Goal: Task Accomplishment & Management: Complete application form

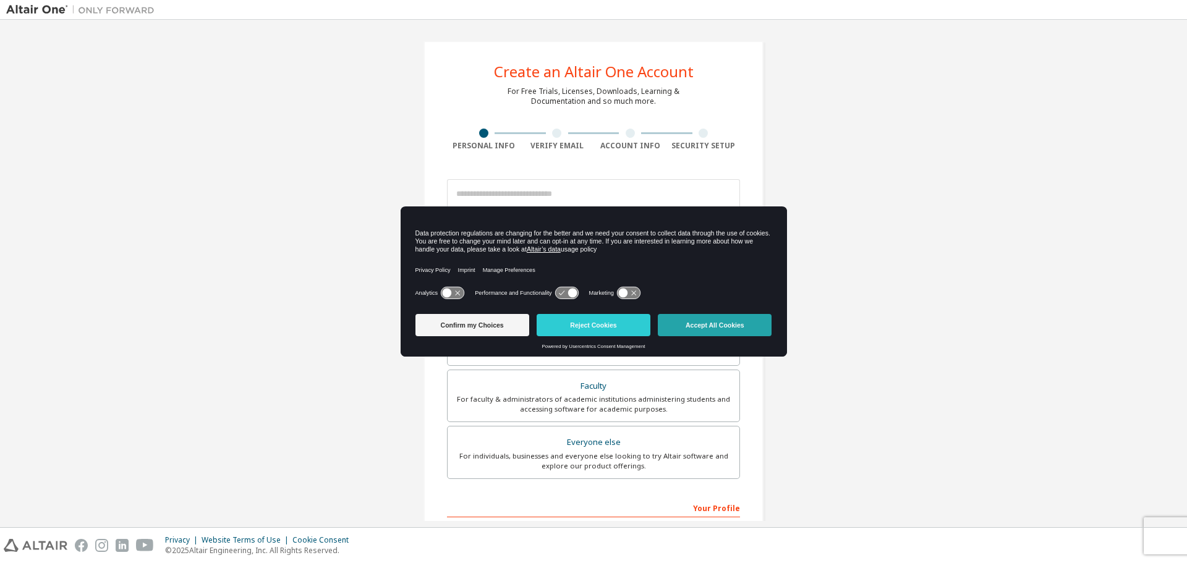
click at [712, 324] on button "Accept All Cookies" at bounding box center [715, 325] width 114 height 22
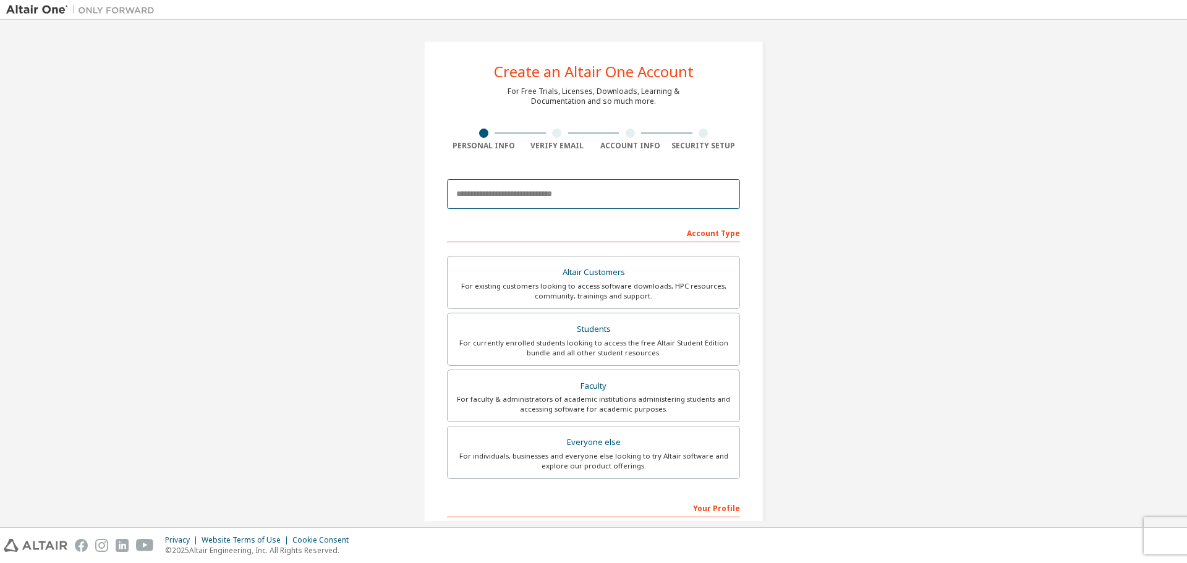
click at [524, 202] on input "email" at bounding box center [593, 194] width 293 height 30
type input "**********"
click at [652, 329] on div "Students" at bounding box center [593, 329] width 277 height 17
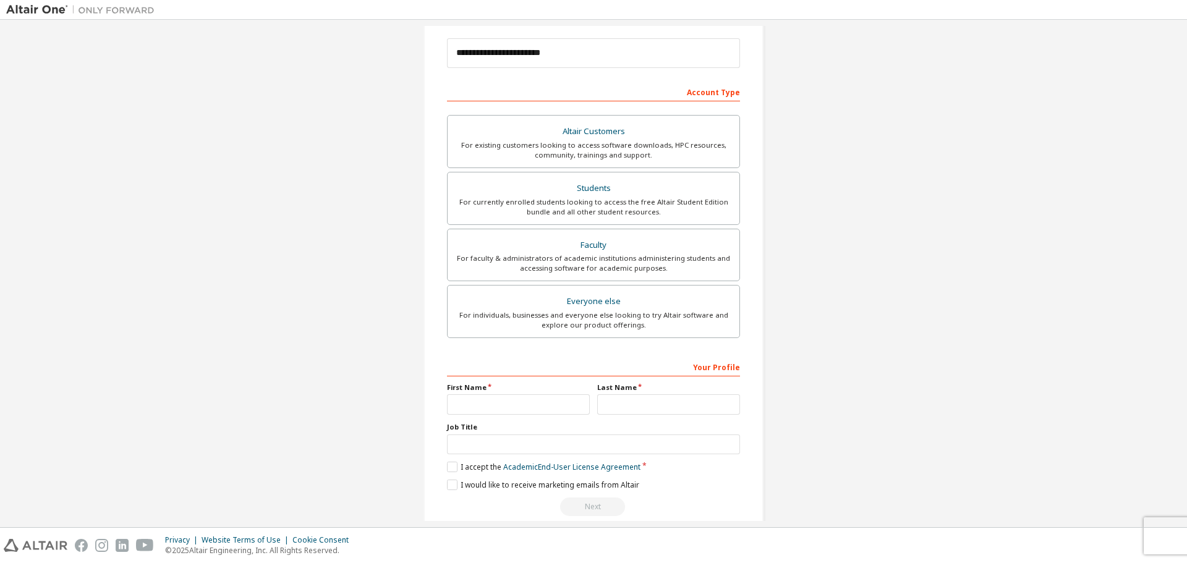
scroll to position [159, 0]
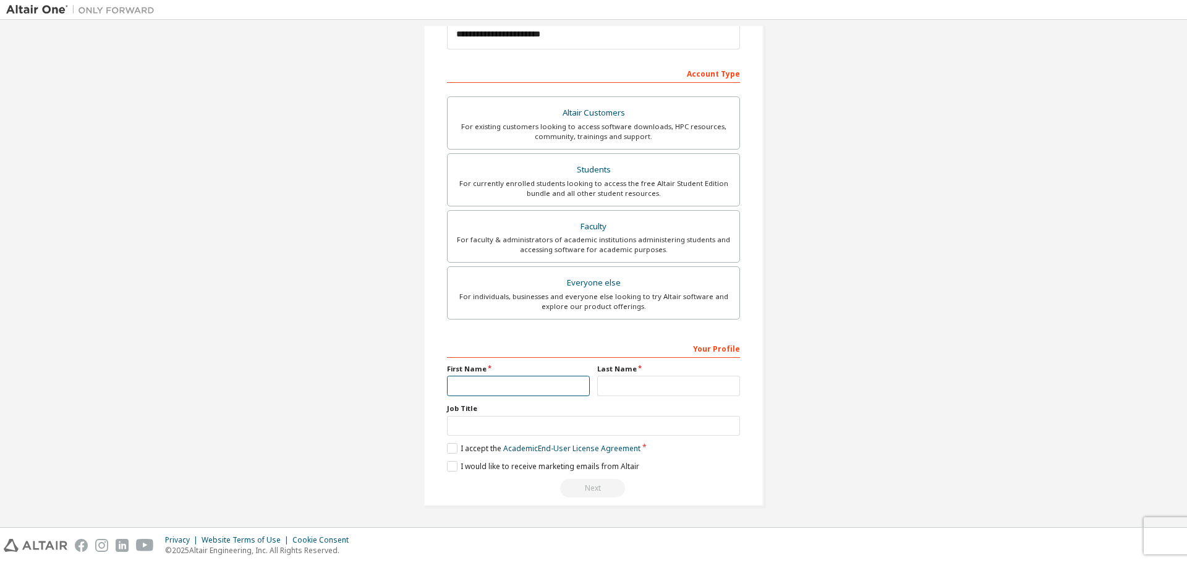
click at [527, 386] on input "text" at bounding box center [518, 386] width 143 height 20
click at [514, 383] on input "text" at bounding box center [518, 386] width 143 height 20
type input "*"
click at [511, 387] on input "*" at bounding box center [518, 386] width 143 height 20
click at [498, 384] on input "text" at bounding box center [518, 386] width 143 height 20
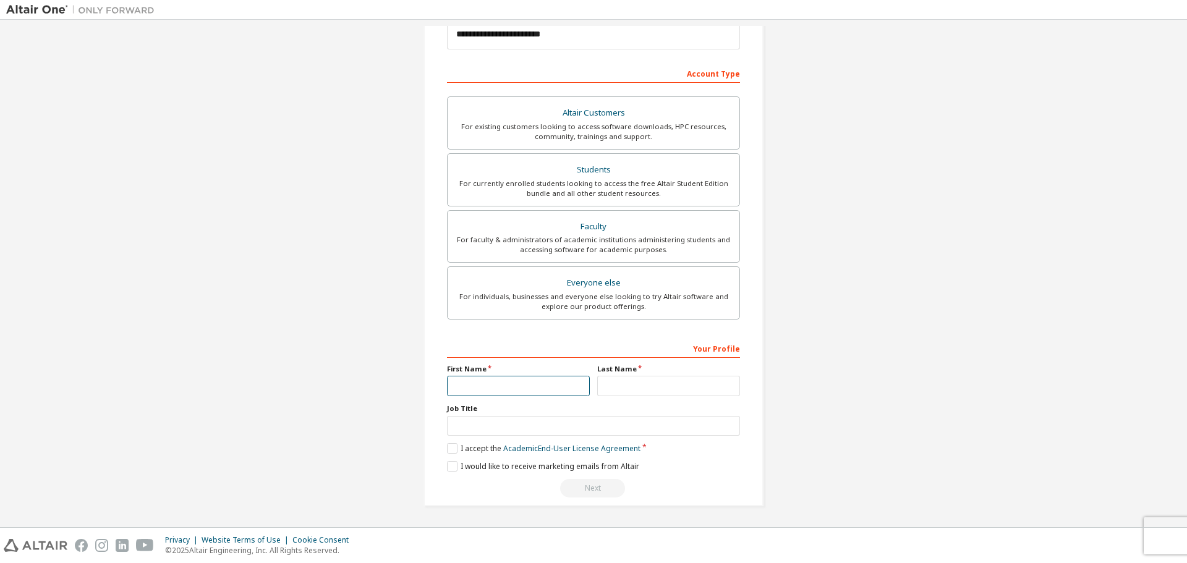
type input "**"
click at [631, 401] on div "Your Profile First Name ** Last Name Job Title Please provide State/Province to…" at bounding box center [593, 418] width 293 height 160
click at [631, 391] on input "text" at bounding box center [668, 386] width 143 height 20
type input "*"
click at [447, 452] on label "I accept the Academic End-User License Agreement" at bounding box center [543, 448] width 193 height 11
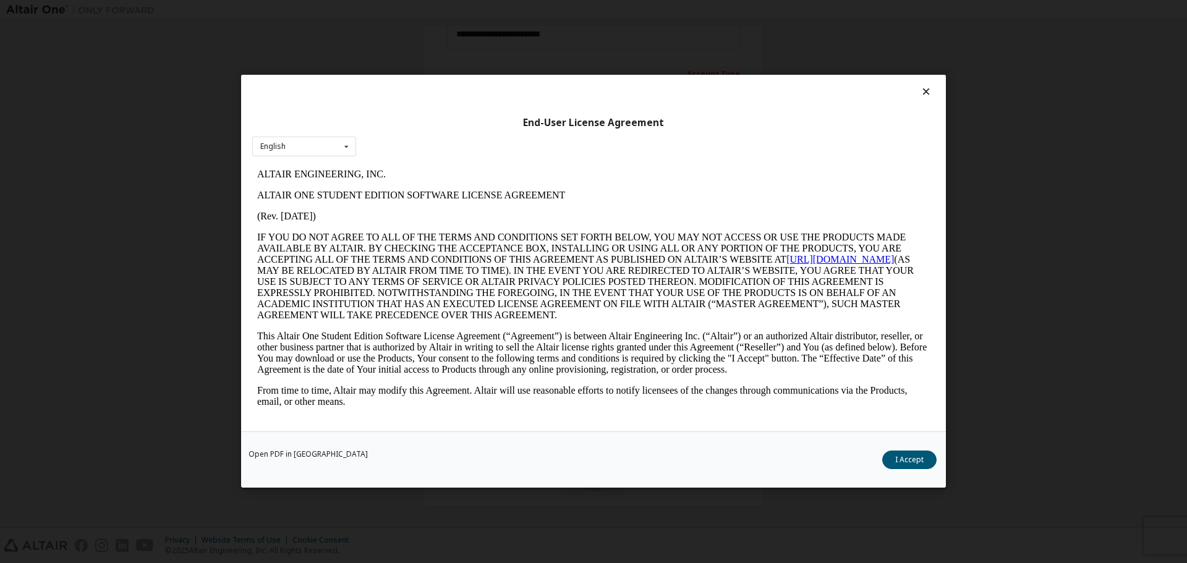
scroll to position [0, 0]
click at [319, 142] on div "English English" at bounding box center [304, 147] width 104 height 20
click at [315, 164] on div "English" at bounding box center [304, 166] width 103 height 20
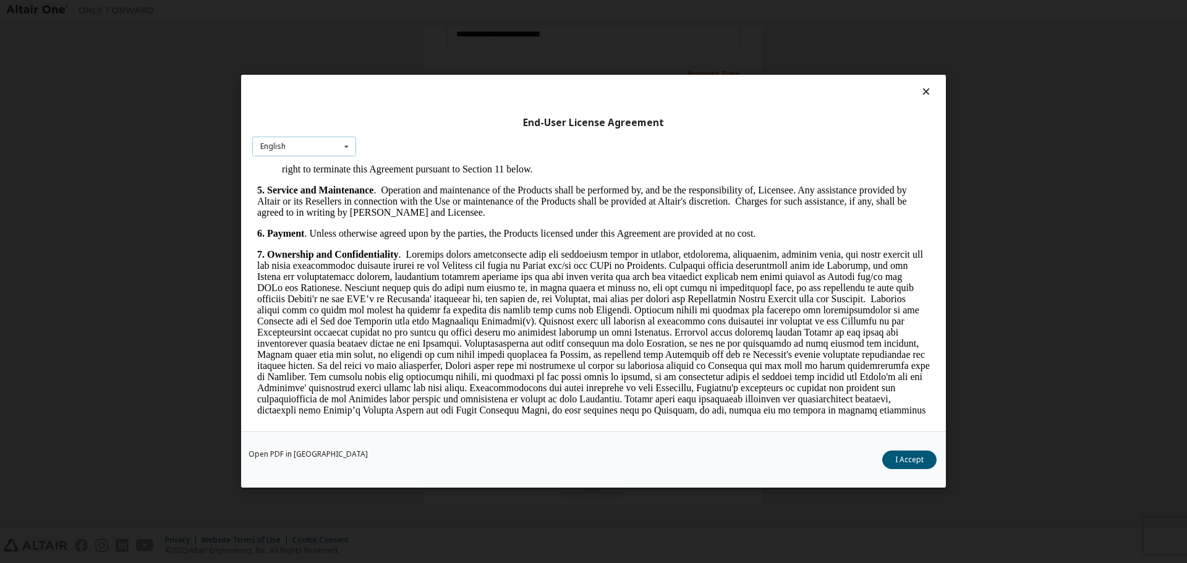
scroll to position [1864, 0]
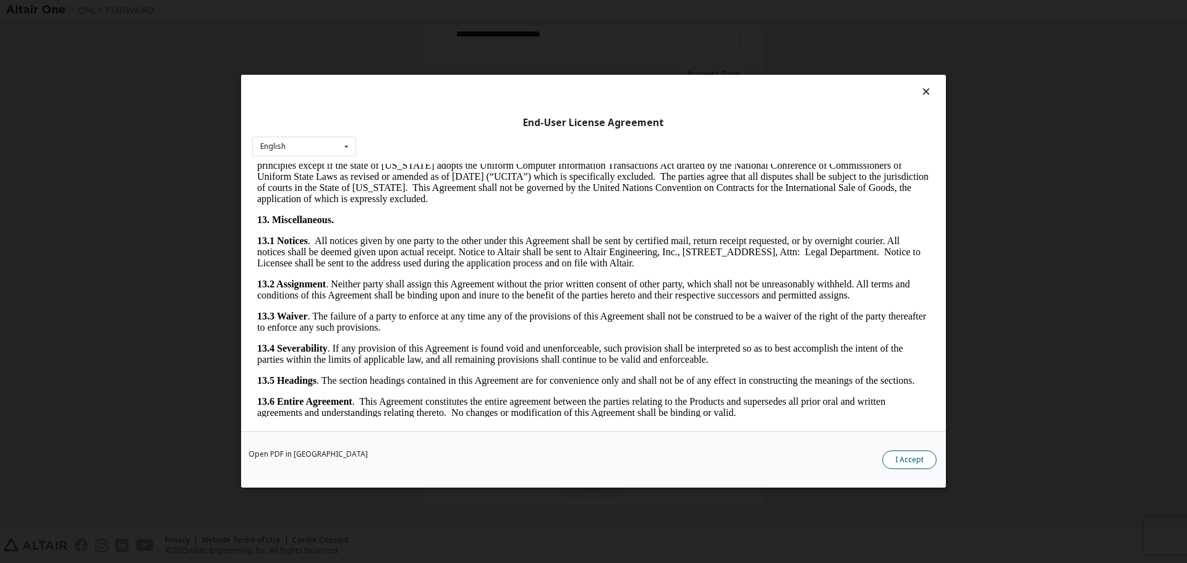
click at [907, 458] on button "I Accept" at bounding box center [909, 460] width 54 height 19
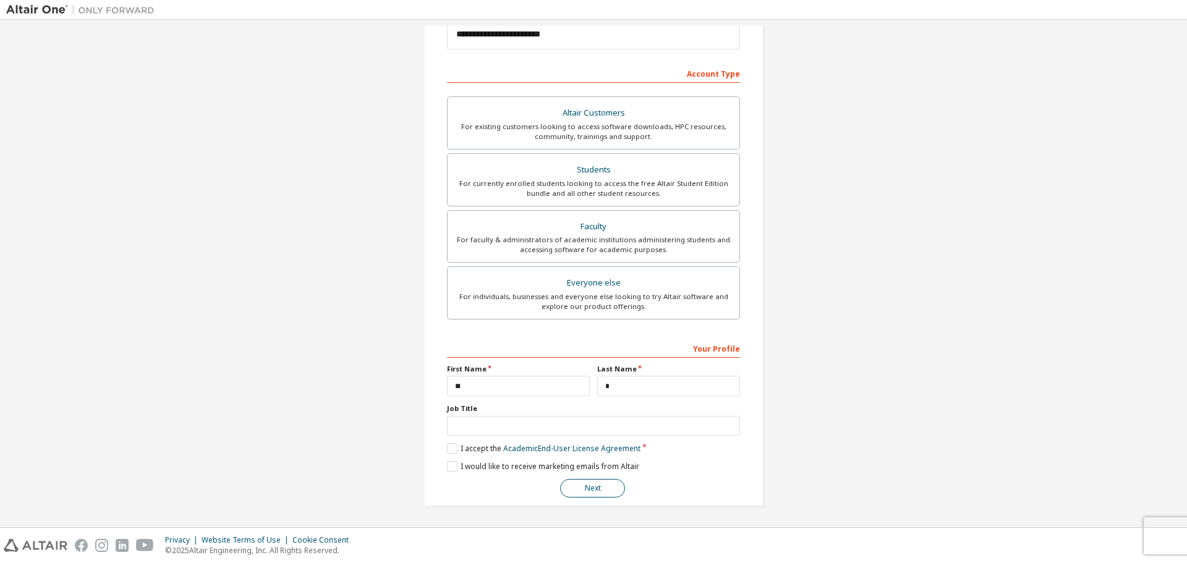
click at [600, 487] on button "Next" at bounding box center [592, 488] width 65 height 19
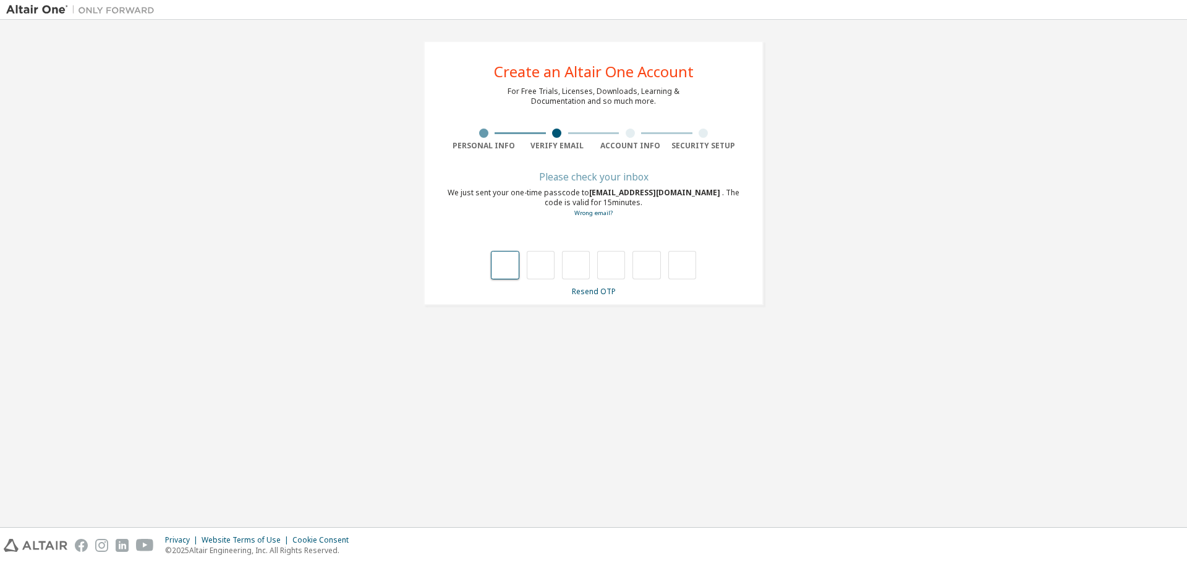
type input "*"
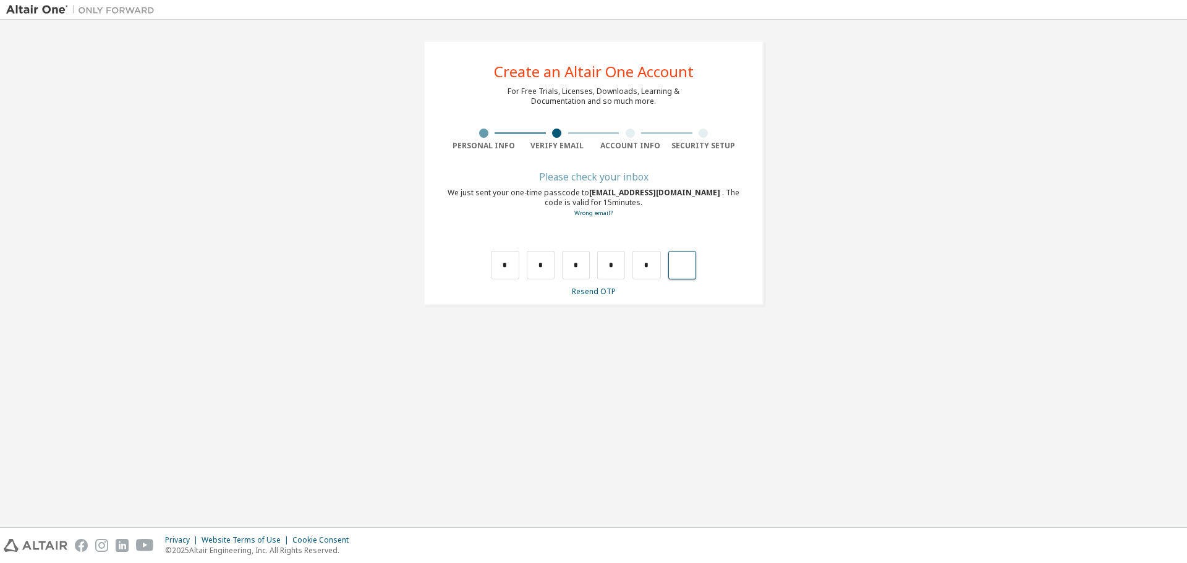
type input "*"
